Goal: Information Seeking & Learning: Learn about a topic

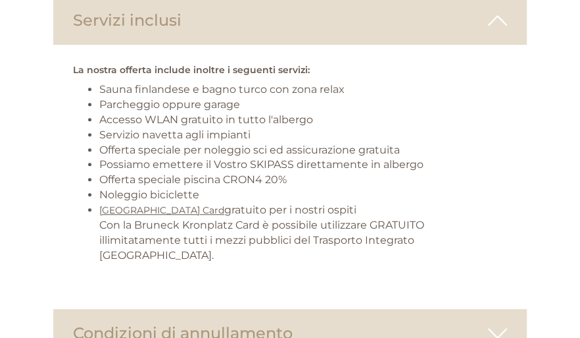
scroll to position [2500, 0]
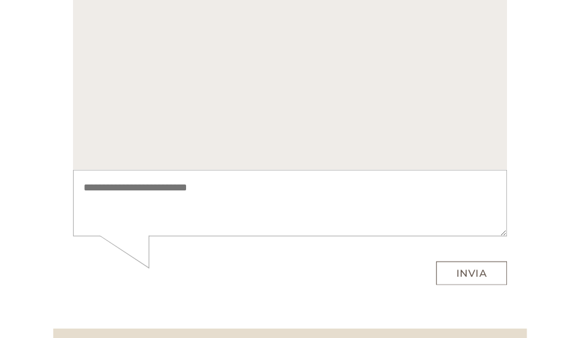
scroll to position [5921, 0]
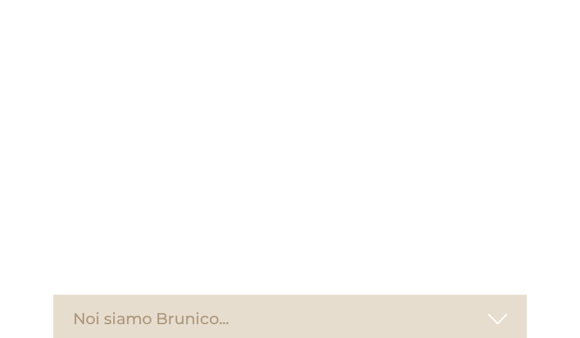
scroll to position [4286, 0]
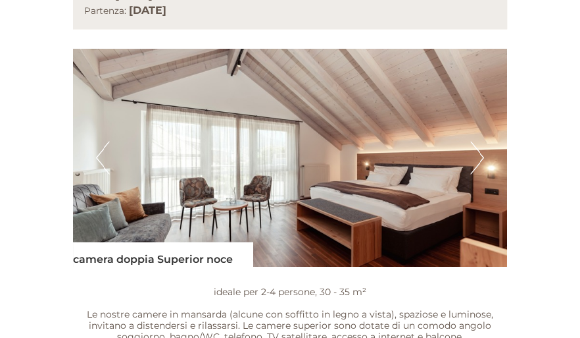
scroll to position [1053, 0]
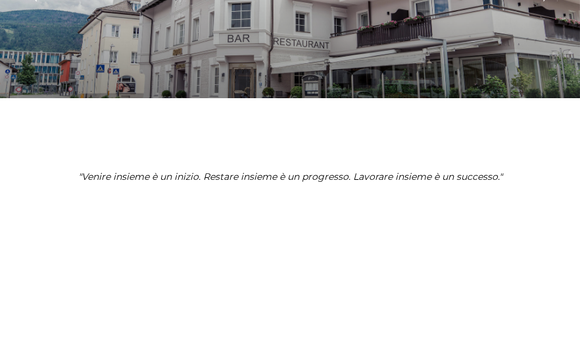
scroll to position [263, 0]
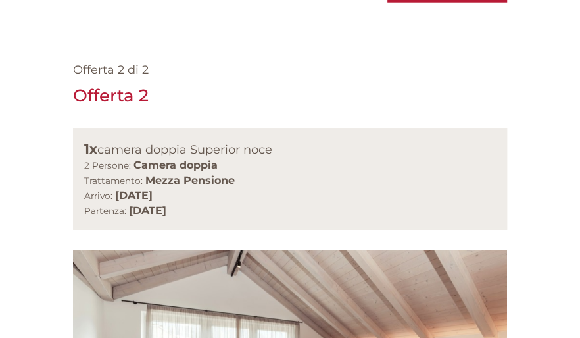
scroll to position [1513, 0]
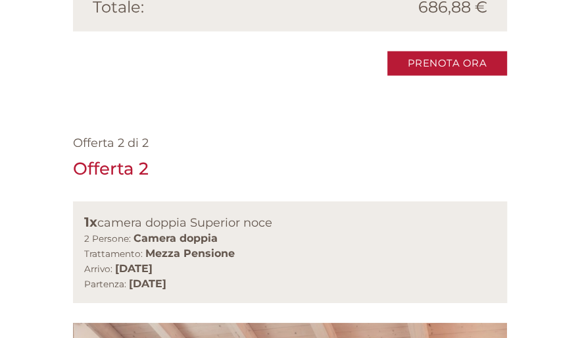
scroll to position [1579, 0]
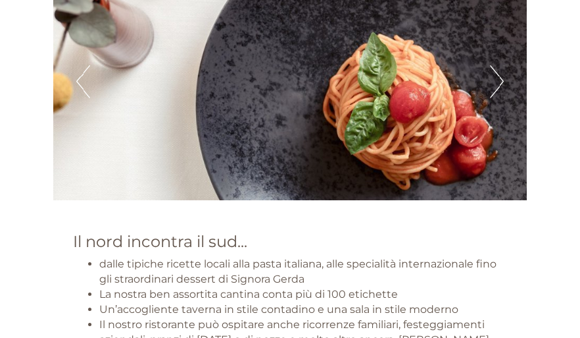
scroll to position [4013, 0]
